Goal: Task Accomplishment & Management: Complete application form

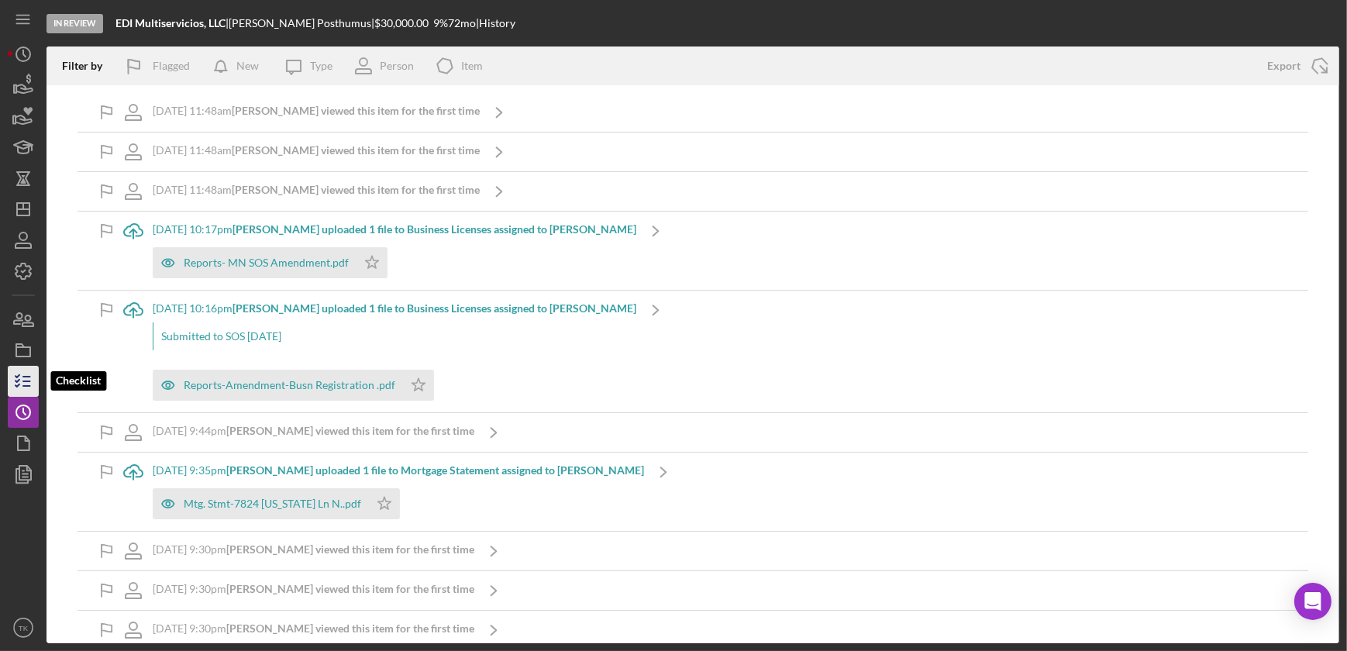
click at [27, 379] on icon "button" at bounding box center [23, 381] width 39 height 39
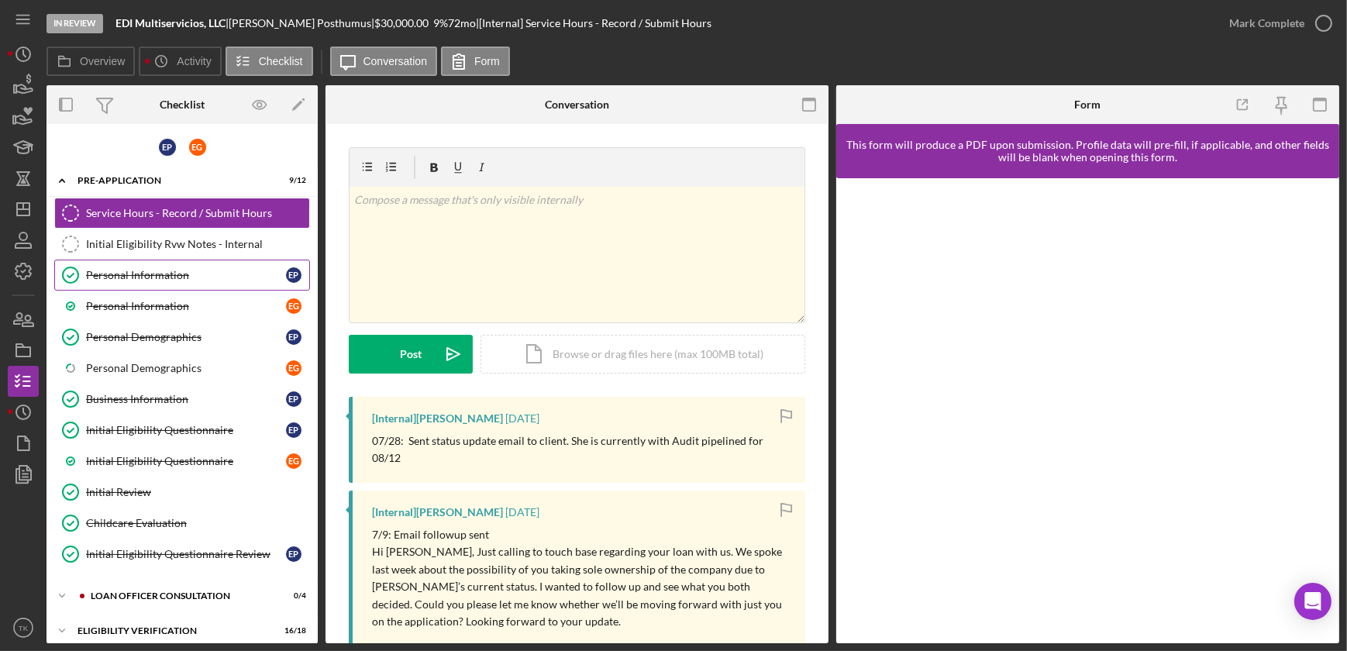
click at [184, 271] on div "Personal Information" at bounding box center [186, 275] width 200 height 12
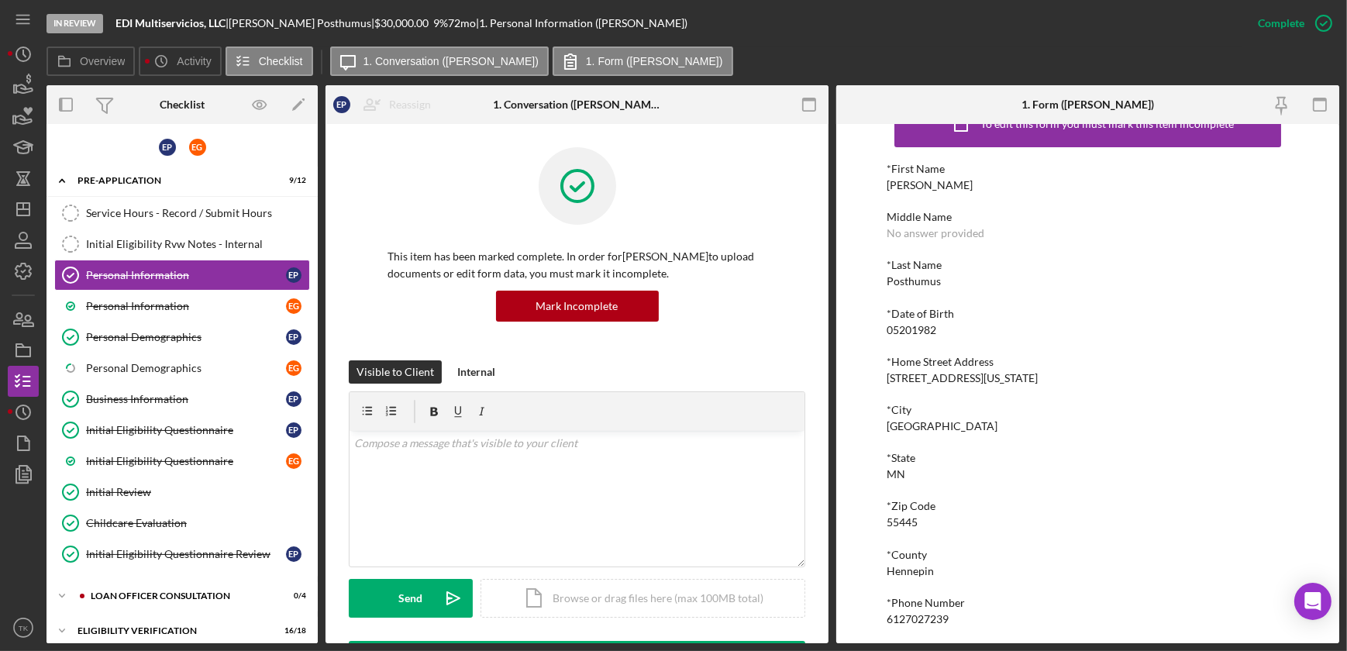
scroll to position [70, 0]
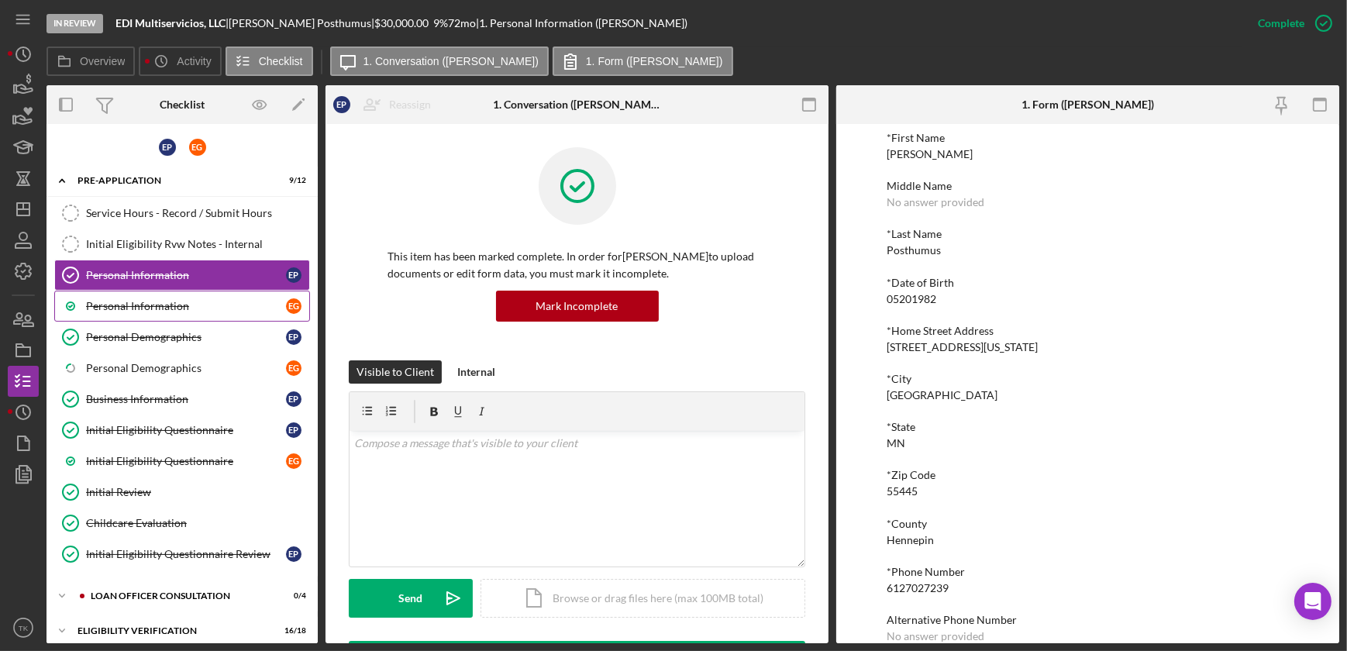
click at [174, 310] on div "Personal Information" at bounding box center [186, 306] width 200 height 12
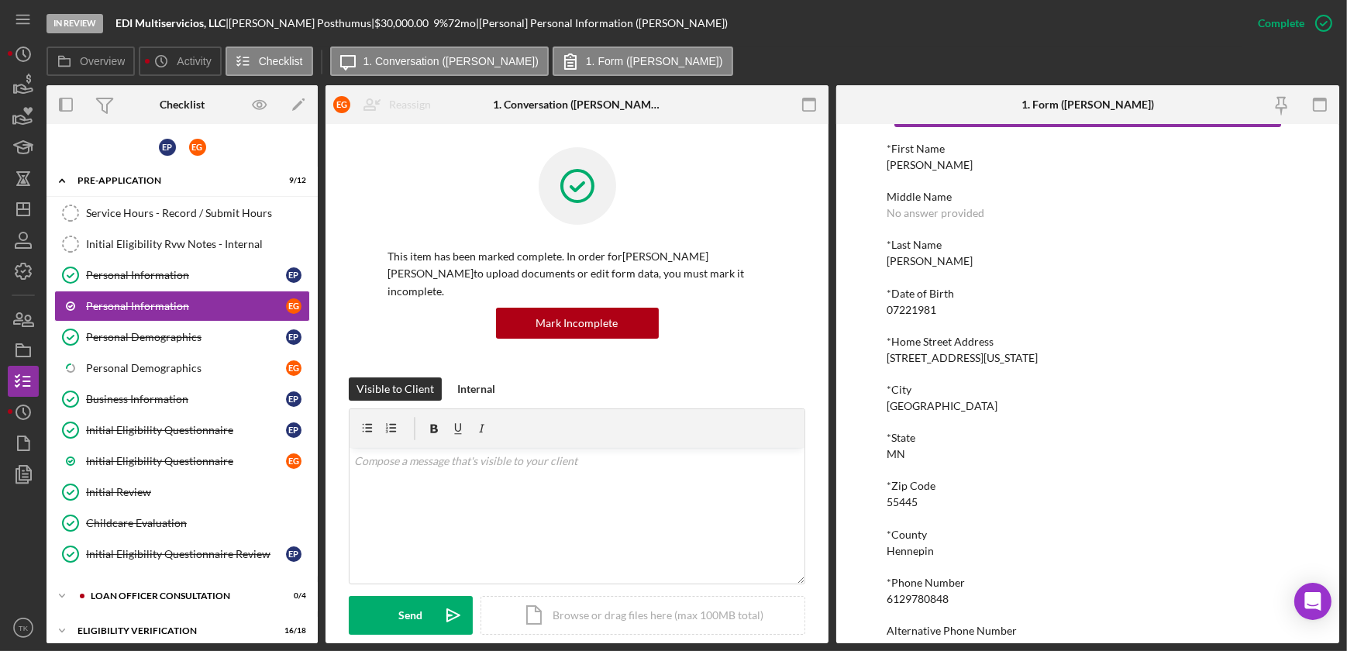
scroll to position [140, 0]
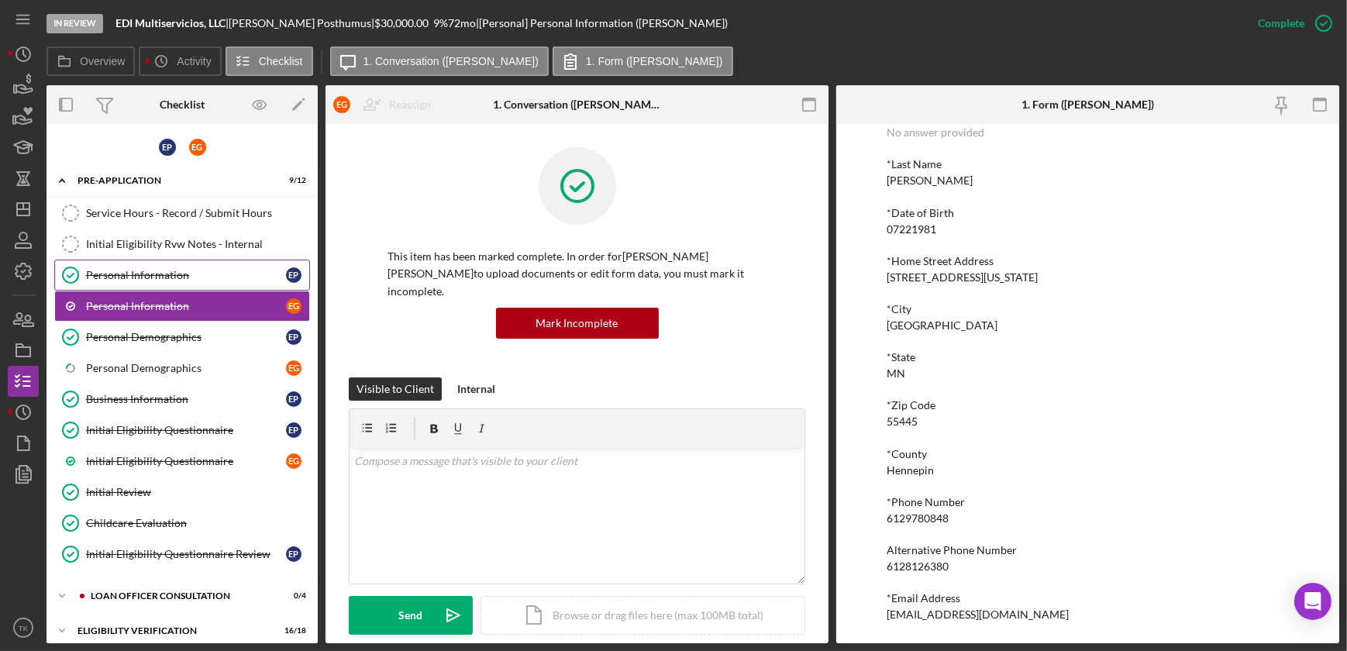
click at [113, 265] on link "Personal Information Personal Information E P" at bounding box center [182, 275] width 256 height 31
